Goal: Task Accomplishment & Management: Use online tool/utility

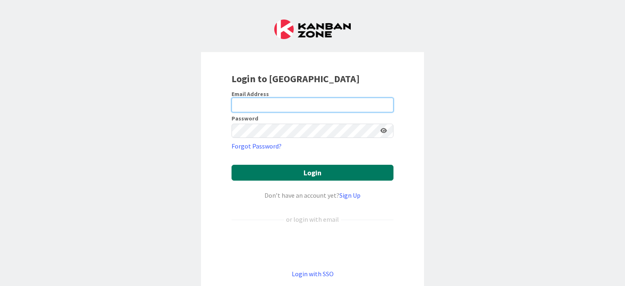
type input "[PERSON_NAME][EMAIL_ADDRESS][PERSON_NAME][DOMAIN_NAME]"
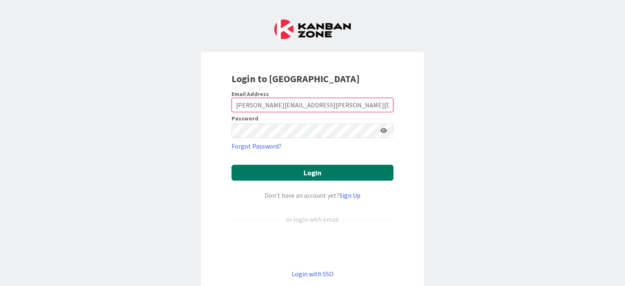
click at [303, 174] on button "Login" at bounding box center [312, 173] width 162 height 16
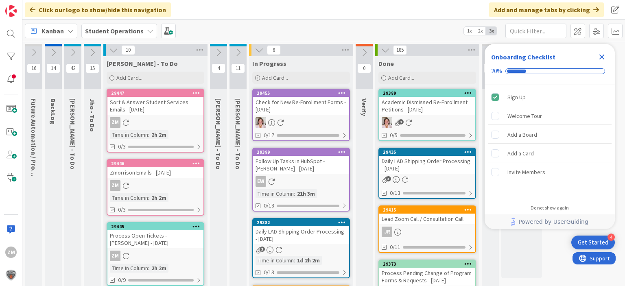
click at [602, 55] on icon "Close Checklist" at bounding box center [602, 57] width 10 height 10
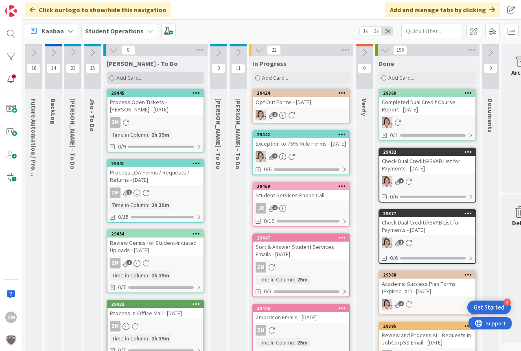
click at [128, 78] on span "Add Card..." at bounding box center [129, 77] width 26 height 7
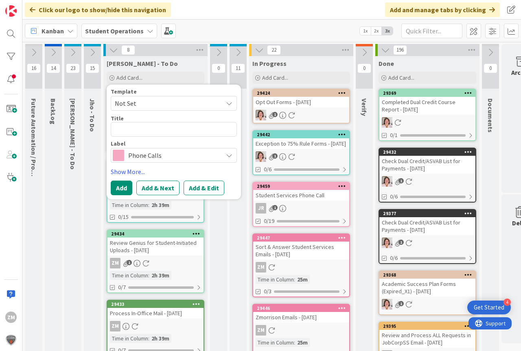
click at [232, 102] on icon at bounding box center [229, 103] width 7 height 7
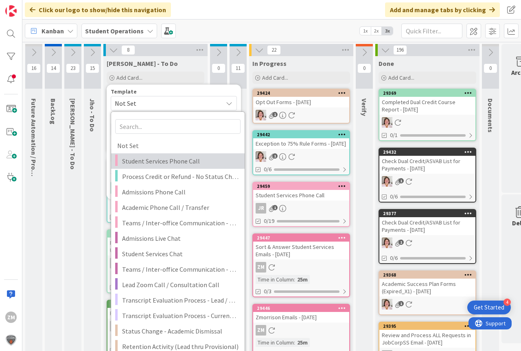
click at [161, 162] on span "Student Services Phone Call" at bounding box center [180, 161] width 116 height 11
type textarea "x"
type textarea "Student Services Phone Call"
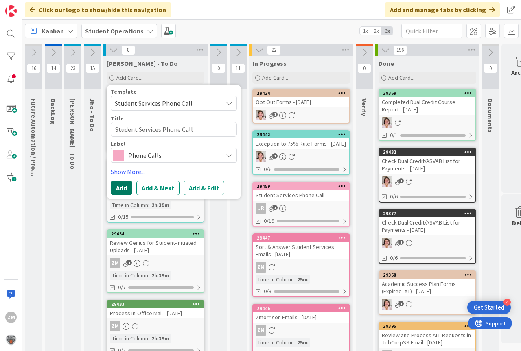
type textarea "x"
click at [197, 189] on button "Add & Edit" at bounding box center [203, 188] width 41 height 15
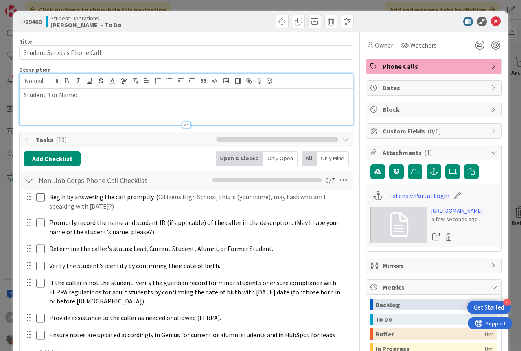
click at [101, 88] on div "Student # or Name:" at bounding box center [186, 100] width 333 height 52
click at [491, 21] on icon at bounding box center [496, 22] width 10 height 10
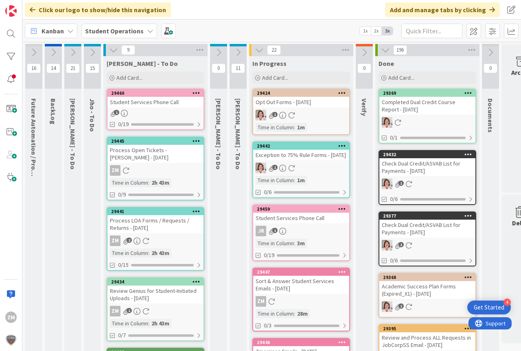
click at [195, 94] on icon at bounding box center [196, 93] width 8 height 6
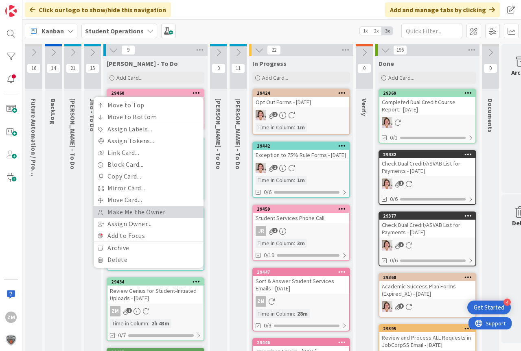
click at [120, 214] on link "Make Me the Owner" at bounding box center [149, 212] width 110 height 12
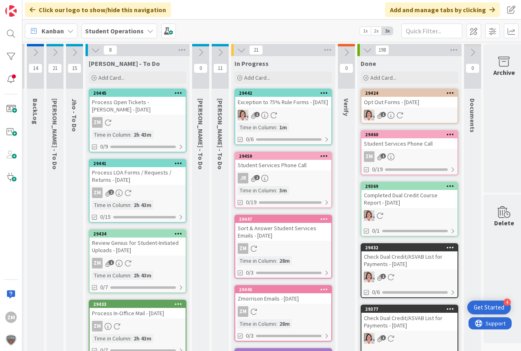
scroll to position [0, 24]
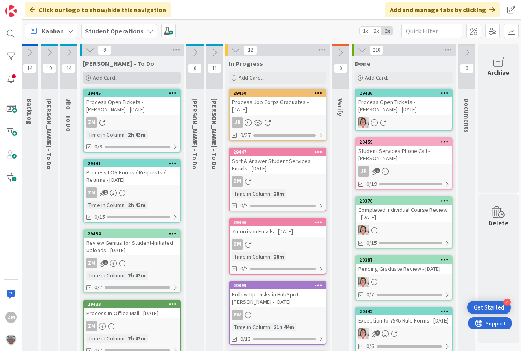
click at [105, 78] on span "Add Card..." at bounding box center [106, 77] width 26 height 7
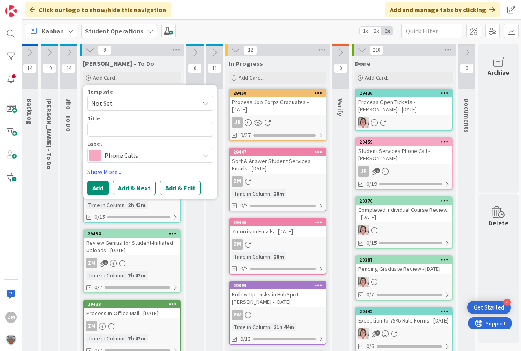
click at [205, 104] on icon at bounding box center [205, 103] width 7 height 7
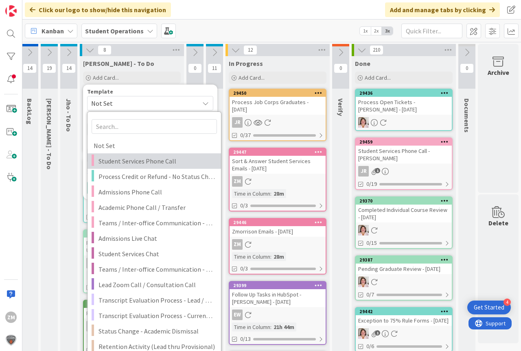
click at [133, 164] on span "Student Services Phone Call" at bounding box center [156, 161] width 116 height 11
type textarea "x"
type textarea "Student Services Phone Call"
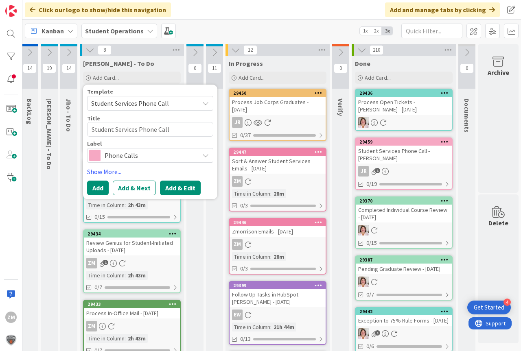
click at [184, 190] on button "Add & Edit" at bounding box center [180, 188] width 41 height 15
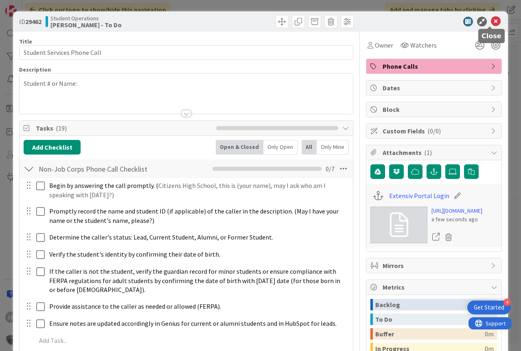
click at [491, 22] on icon at bounding box center [496, 22] width 10 height 10
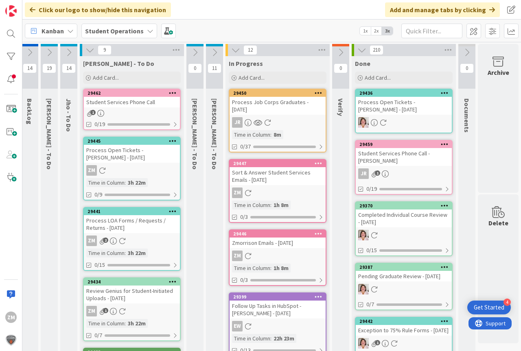
click at [172, 92] on icon at bounding box center [173, 93] width 8 height 6
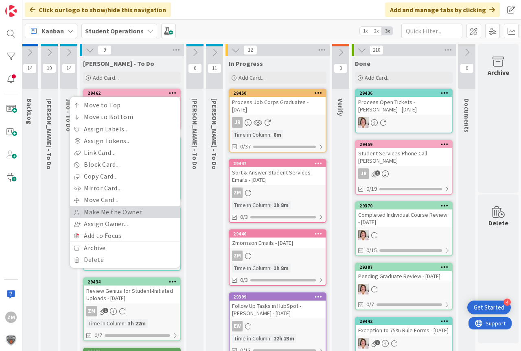
click at [116, 212] on link "Make Me the Owner" at bounding box center [125, 212] width 110 height 12
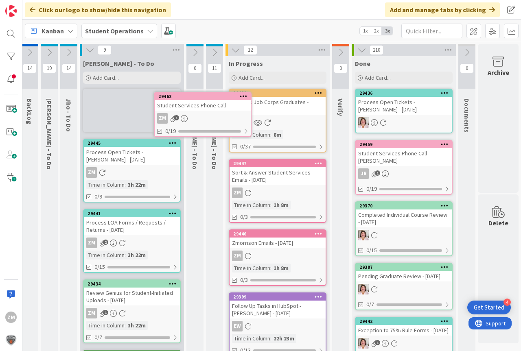
scroll to position [0, 17]
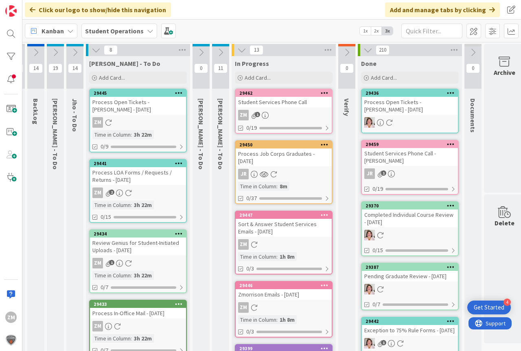
click at [287, 112] on div "ZM 1" at bounding box center [284, 115] width 96 height 11
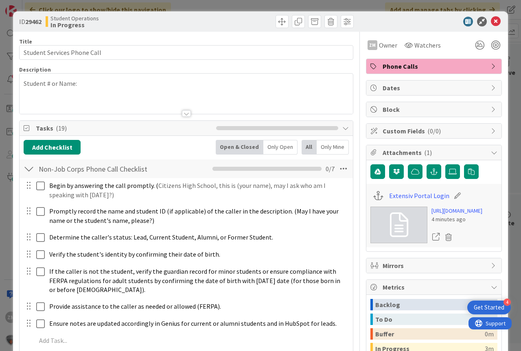
click at [84, 83] on p "Student # or Name:" at bounding box center [186, 83] width 325 height 9
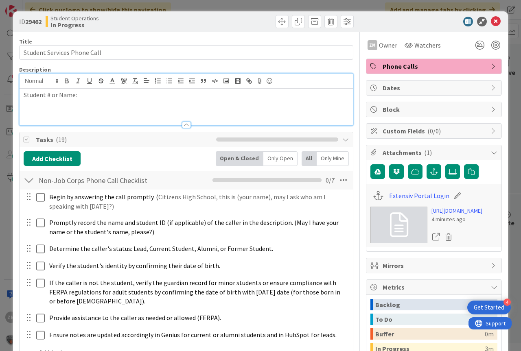
click at [95, 105] on div "Student # or Name:" at bounding box center [186, 107] width 333 height 37
click at [491, 23] on icon at bounding box center [496, 22] width 10 height 10
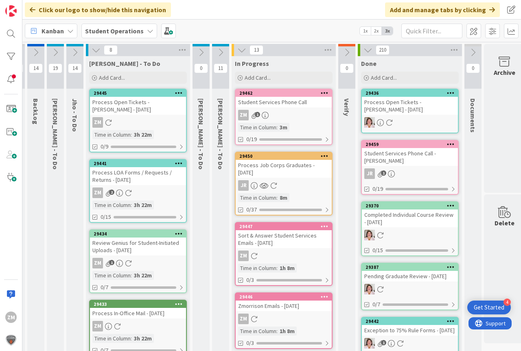
click at [270, 116] on div "ZM 1" at bounding box center [284, 115] width 96 height 11
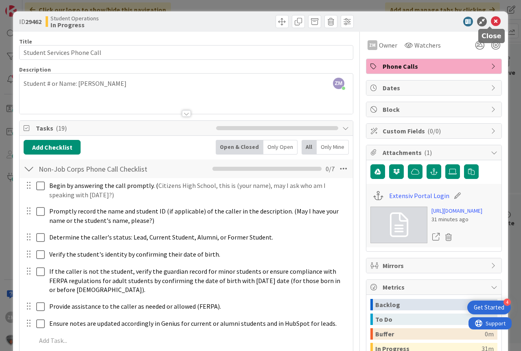
click at [491, 22] on icon at bounding box center [496, 22] width 10 height 10
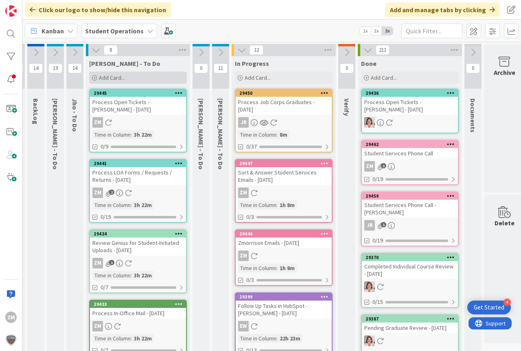
click at [113, 77] on span "Add Card..." at bounding box center [112, 77] width 26 height 7
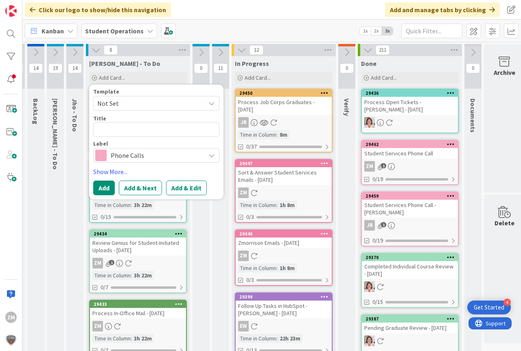
click at [214, 104] on icon at bounding box center [211, 103] width 7 height 7
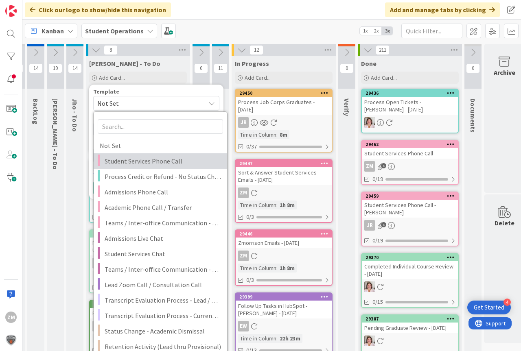
click at [129, 162] on span "Student Services Phone Call" at bounding box center [163, 161] width 116 height 11
type textarea "x"
type textarea "Student Services Phone Call"
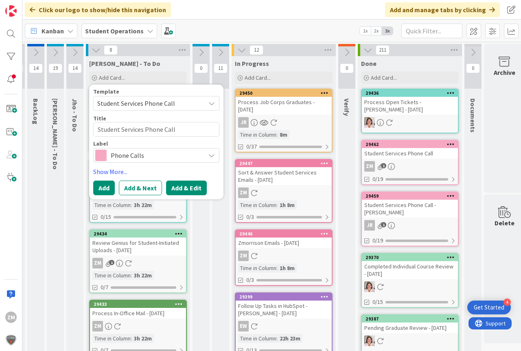
click at [192, 189] on button "Add & Edit" at bounding box center [186, 188] width 41 height 15
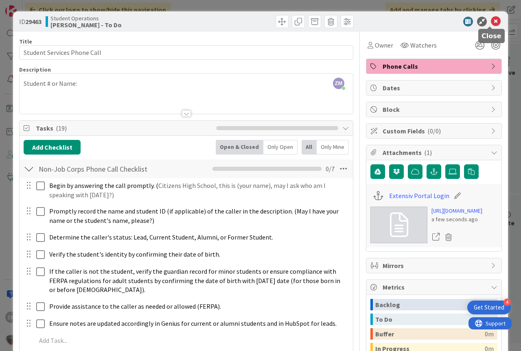
drag, startPoint x: 488, startPoint y: 19, endPoint x: 484, endPoint y: 24, distance: 6.4
click at [491, 20] on icon at bounding box center [496, 22] width 10 height 10
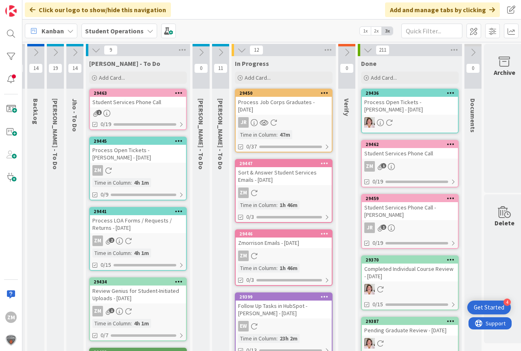
click at [176, 93] on icon at bounding box center [179, 93] width 8 height 6
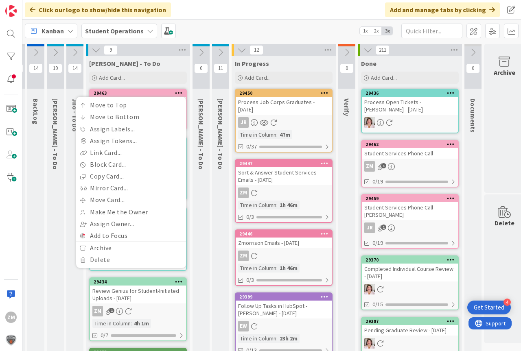
click at [166, 66] on div "[PERSON_NAME] - To Do" at bounding box center [138, 63] width 98 height 8
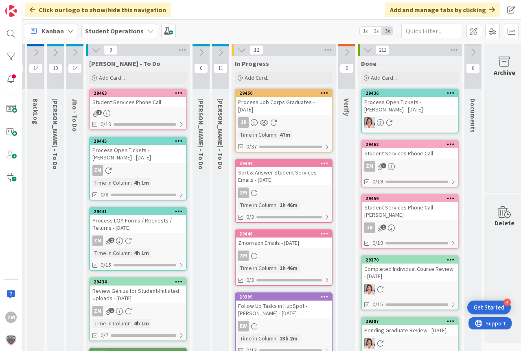
click at [180, 91] on icon at bounding box center [179, 93] width 8 height 6
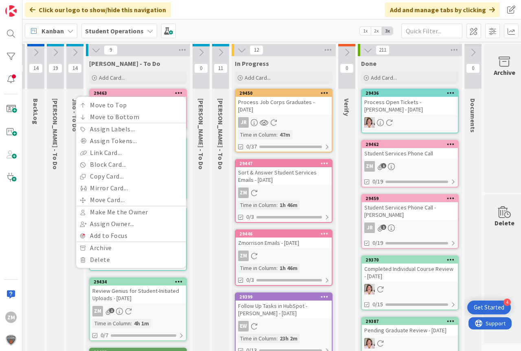
click at [162, 61] on div "[PERSON_NAME] - To Do" at bounding box center [138, 63] width 98 height 8
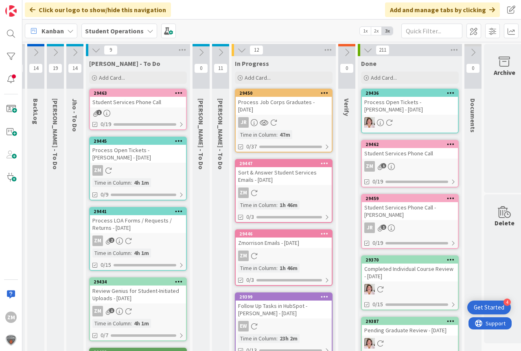
click at [178, 92] on icon at bounding box center [179, 93] width 8 height 6
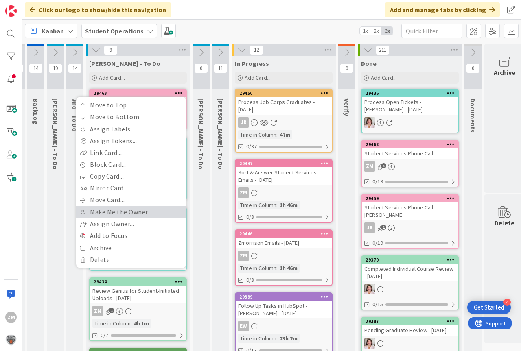
click at [130, 210] on link "Make Me the Owner" at bounding box center [131, 212] width 110 height 12
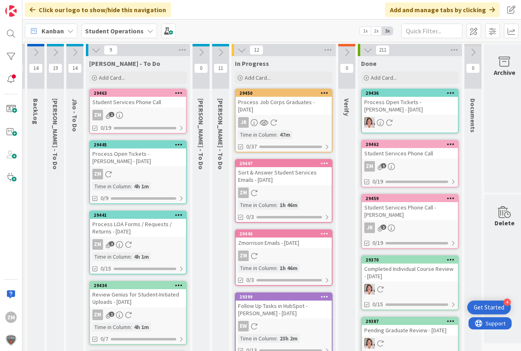
click at [180, 94] on icon at bounding box center [179, 93] width 8 height 6
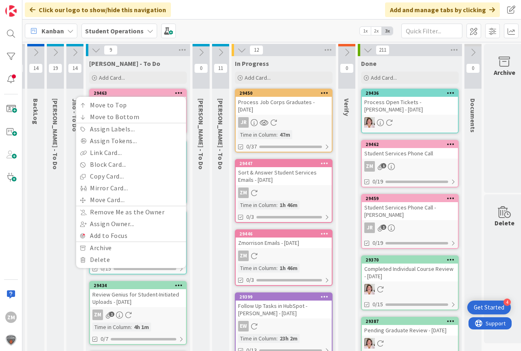
click at [176, 61] on div "[PERSON_NAME] - To Do" at bounding box center [138, 63] width 98 height 8
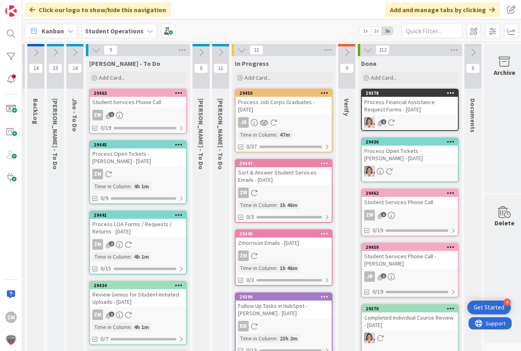
click at [135, 112] on div "ZM 1" at bounding box center [138, 115] width 96 height 11
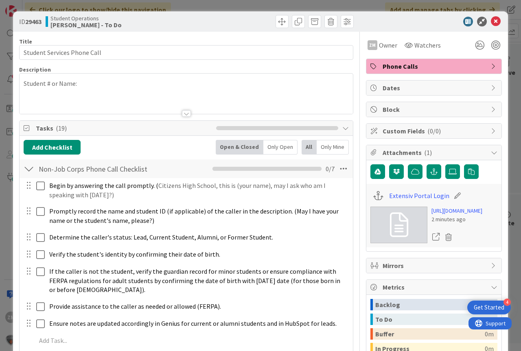
click at [83, 83] on p "Student # or Name:" at bounding box center [186, 83] width 325 height 9
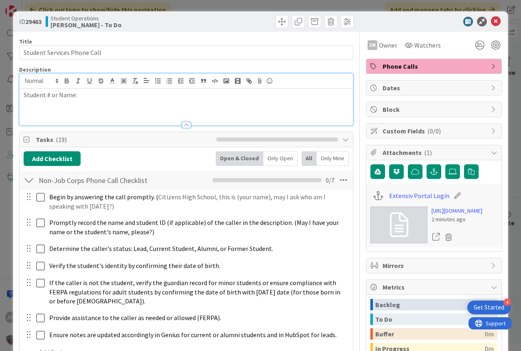
click at [85, 90] on div "Student # or Name:" at bounding box center [186, 107] width 333 height 37
click at [493, 23] on icon at bounding box center [496, 22] width 10 height 10
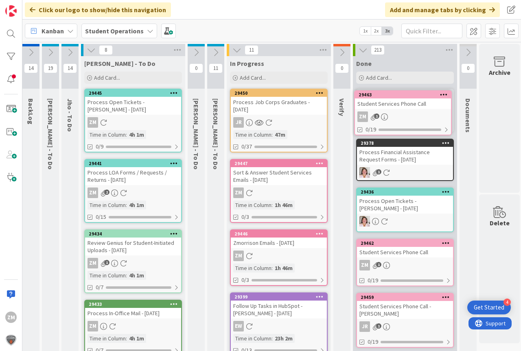
scroll to position [0, 24]
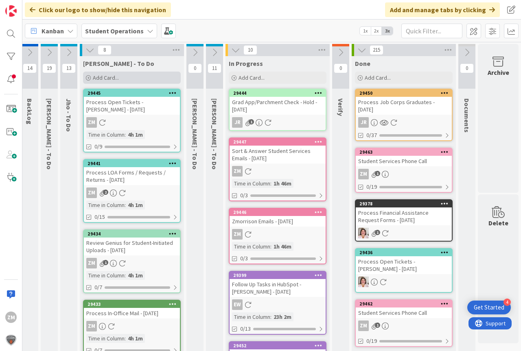
click at [103, 77] on span "Add Card..." at bounding box center [106, 77] width 26 height 7
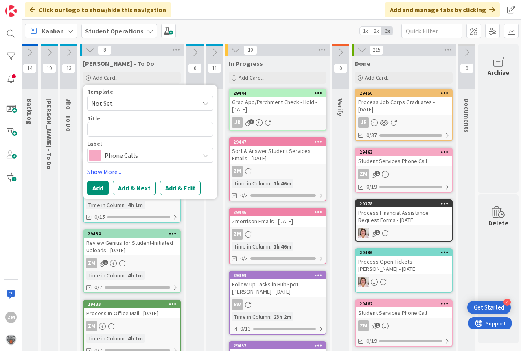
click at [203, 103] on icon at bounding box center [205, 103] width 7 height 7
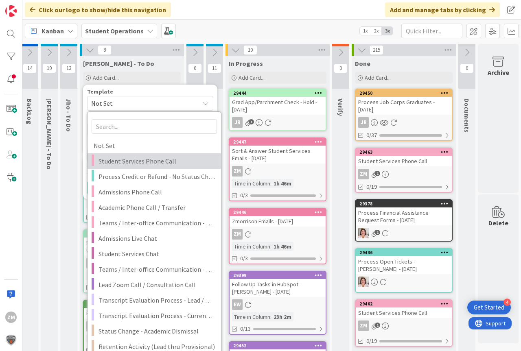
click at [114, 162] on span "Student Services Phone Call" at bounding box center [156, 161] width 116 height 11
type textarea "x"
type textarea "Student Services Phone Call"
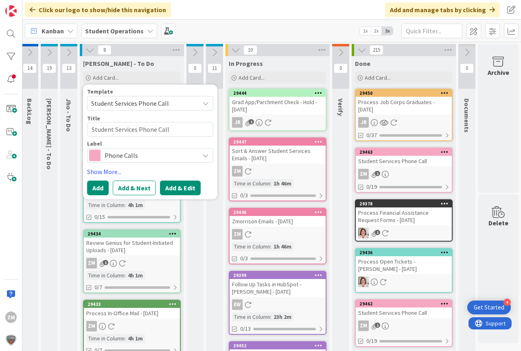
click at [176, 188] on button "Add & Edit" at bounding box center [180, 188] width 41 height 15
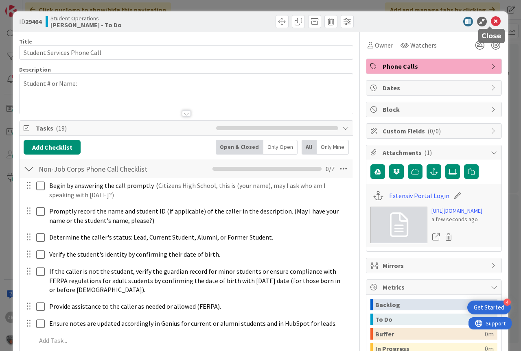
click at [491, 22] on icon at bounding box center [496, 22] width 10 height 10
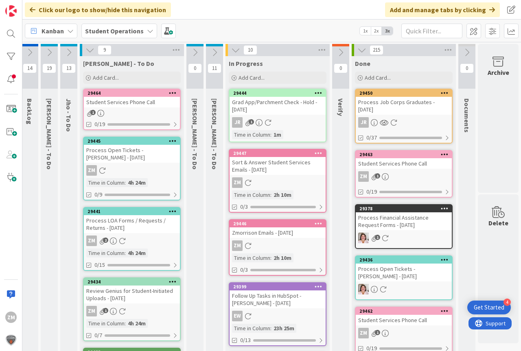
click at [173, 92] on icon at bounding box center [173, 93] width 8 height 6
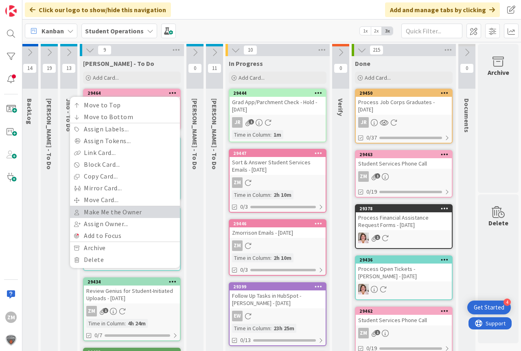
click at [98, 214] on link "Make Me the Owner" at bounding box center [125, 212] width 110 height 12
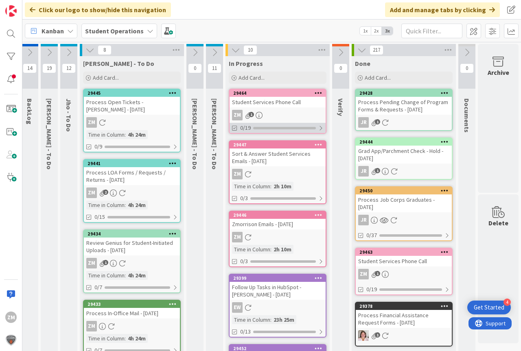
click at [273, 126] on div "0/19" at bounding box center [277, 128] width 96 height 10
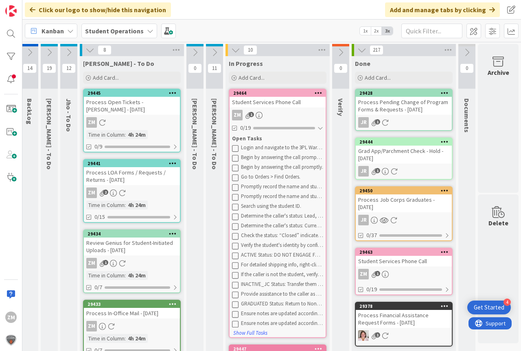
click at [271, 105] on div "Student Services Phone Call" at bounding box center [277, 102] width 96 height 11
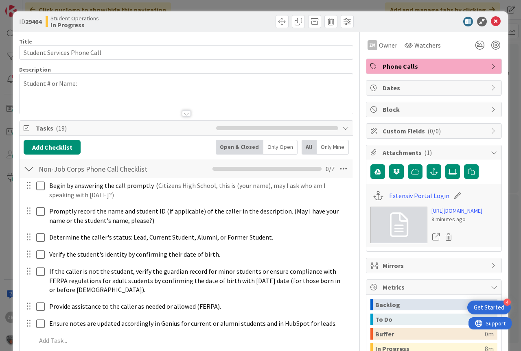
click at [89, 86] on p "Student # or Name:" at bounding box center [186, 83] width 325 height 9
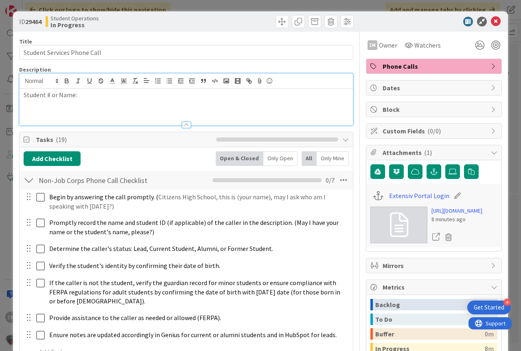
click at [89, 92] on p "Student # or Name:" at bounding box center [186, 94] width 325 height 9
click at [491, 21] on icon at bounding box center [496, 22] width 10 height 10
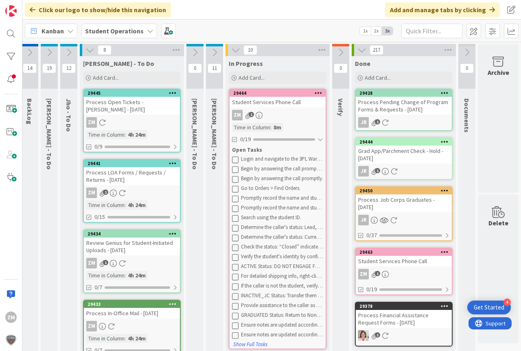
click at [297, 61] on div "In Progress" at bounding box center [278, 63] width 98 height 8
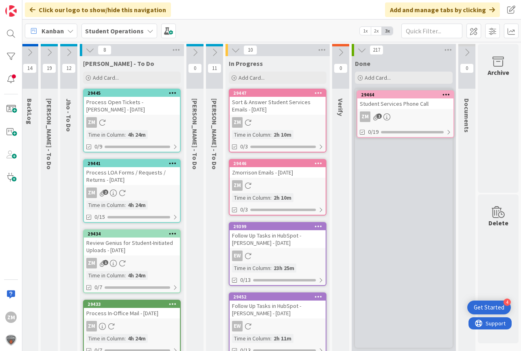
scroll to position [0, 30]
